Goal: Task Accomplishment & Management: Manage account settings

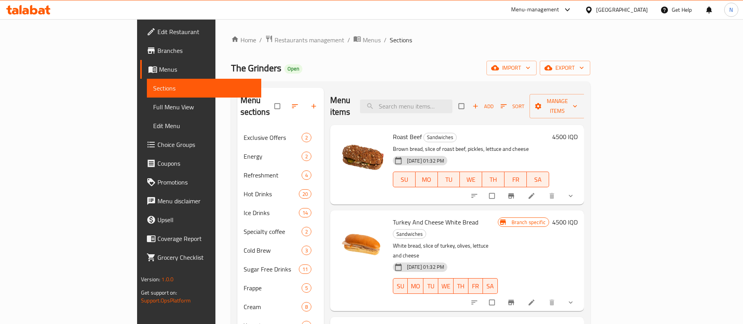
click at [573, 15] on div "Menu-management" at bounding box center [542, 9] width 74 height 19
click at [559, 11] on div "Menu-management" at bounding box center [535, 9] width 48 height 9
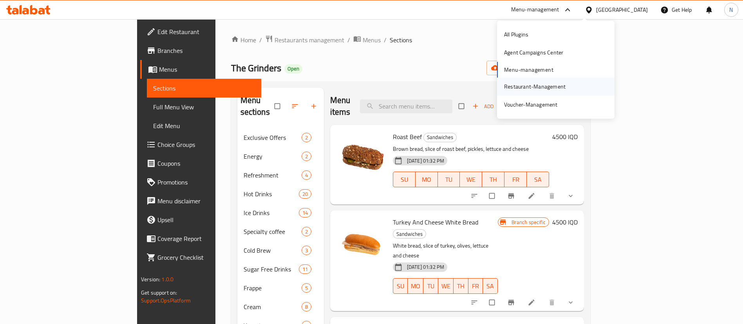
click at [545, 83] on div "Restaurant-Management" at bounding box center [534, 86] width 61 height 9
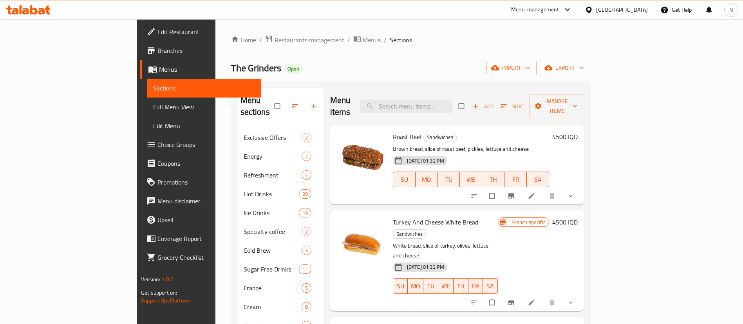
click at [274, 37] on span "Restaurants management" at bounding box center [309, 39] width 70 height 9
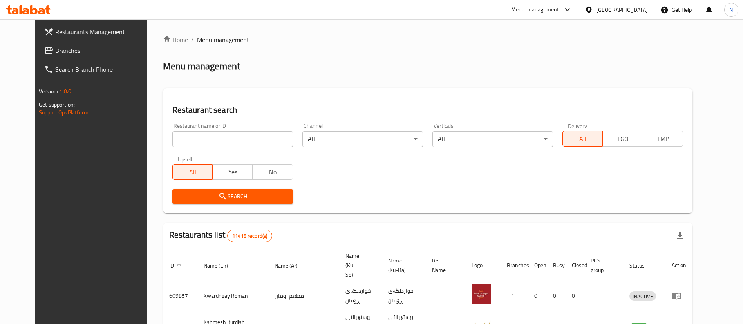
click at [209, 140] on input "search" at bounding box center [232, 139] width 121 height 16
paste input "655899"
type input "655899"
click at [236, 197] on span "Search" at bounding box center [233, 196] width 108 height 10
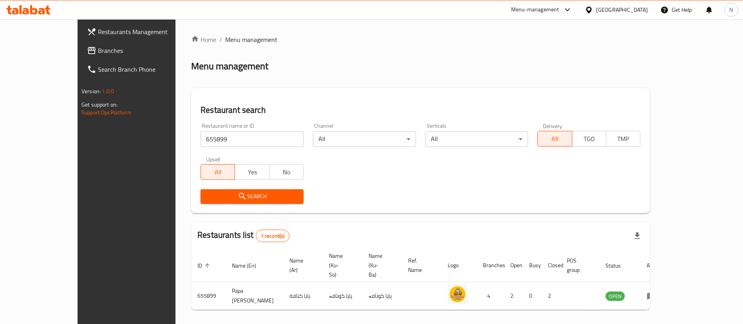
scroll to position [10, 0]
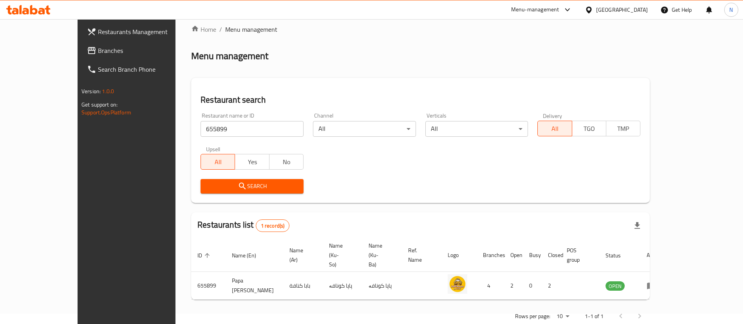
click at [578, 14] on div "Menu-management" at bounding box center [542, 9] width 74 height 19
click at [559, 11] on div "Menu-management" at bounding box center [535, 9] width 48 height 9
click at [571, 89] on div "Restaurant-Management" at bounding box center [555, 87] width 117 height 18
